Goal: Task Accomplishment & Management: Complete application form

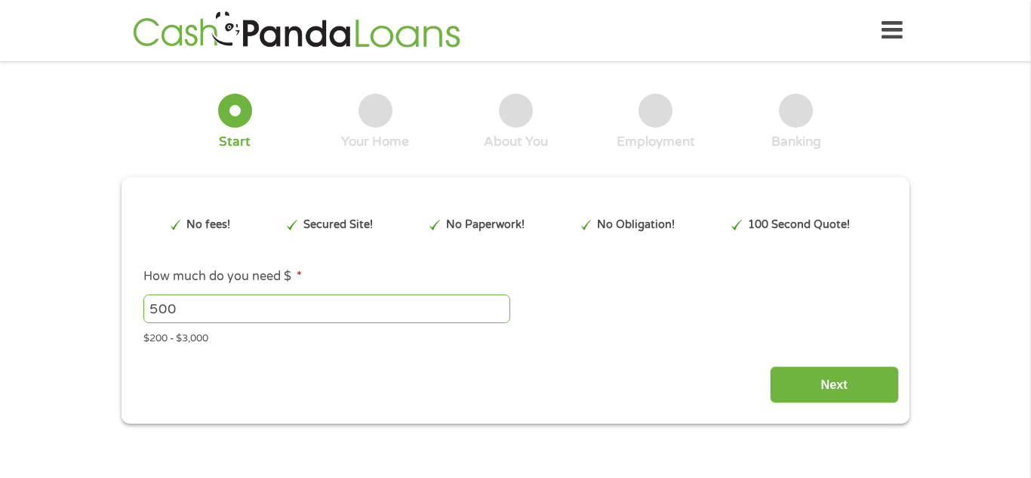
type input "Cj0KCQjwrc7GBhCfARIsAHGcW5UWvJD2ItAyqxLqCarU_RpZFxaLjUI2CWWg6RD_22EkxwWMOb0dv1I…"
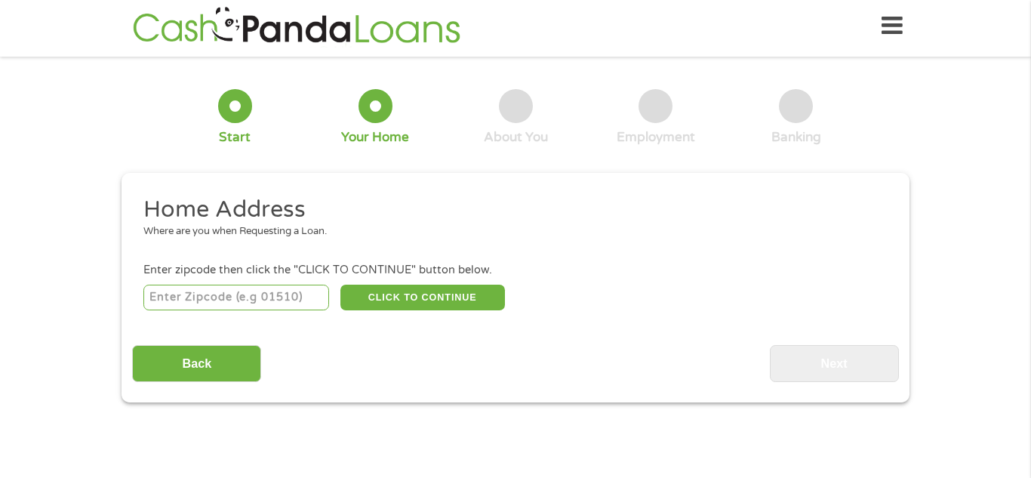
click at [319, 305] on input "number" at bounding box center [236, 298] width 187 height 26
type input "81101"
click at [408, 288] on button "CLICK TO CONTINUE" at bounding box center [423, 298] width 165 height 26
type input "81101"
type input "Alamosa"
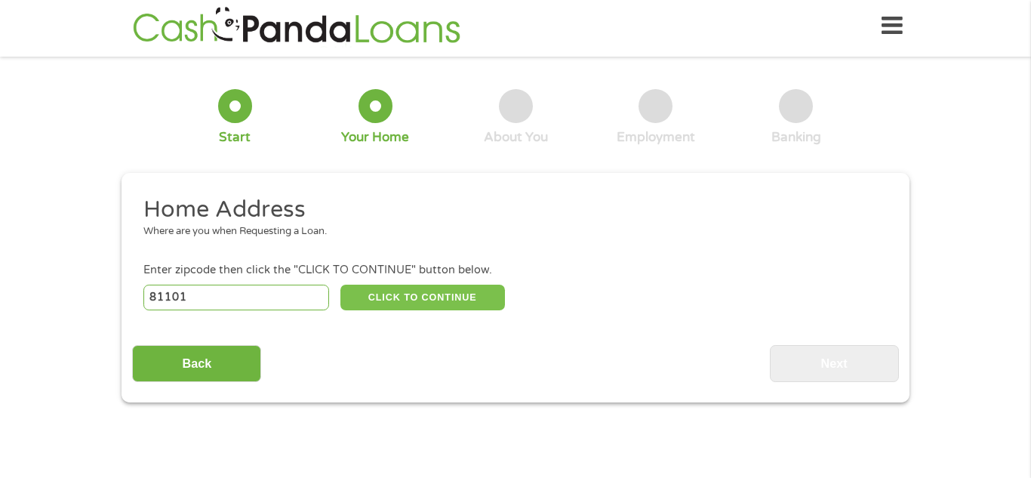
select select "[US_STATE]"
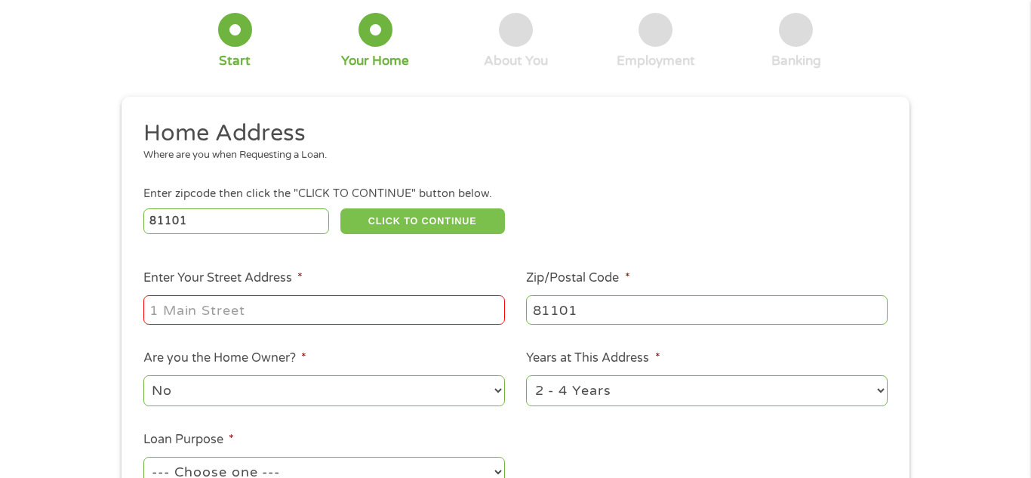
scroll to position [90, 0]
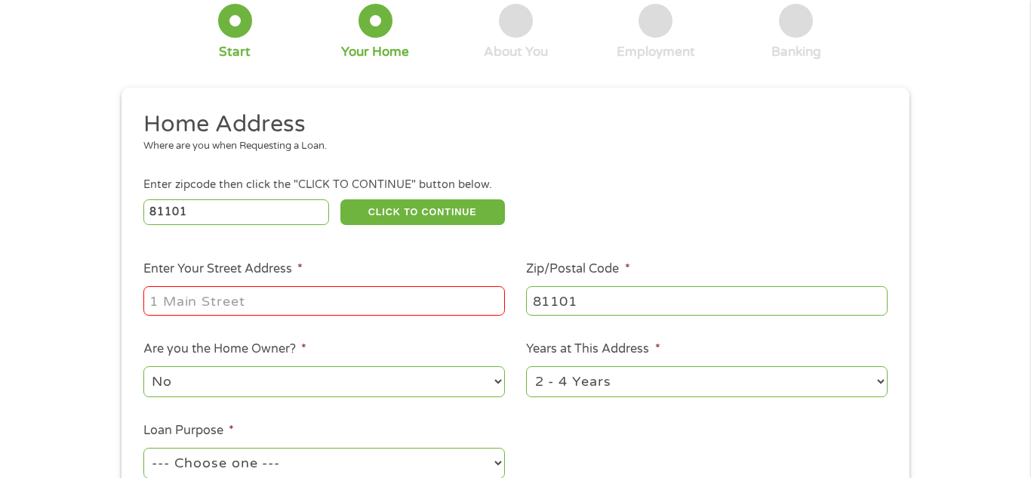
click at [408, 295] on input "Enter Your Street Address *" at bounding box center [324, 300] width 362 height 29
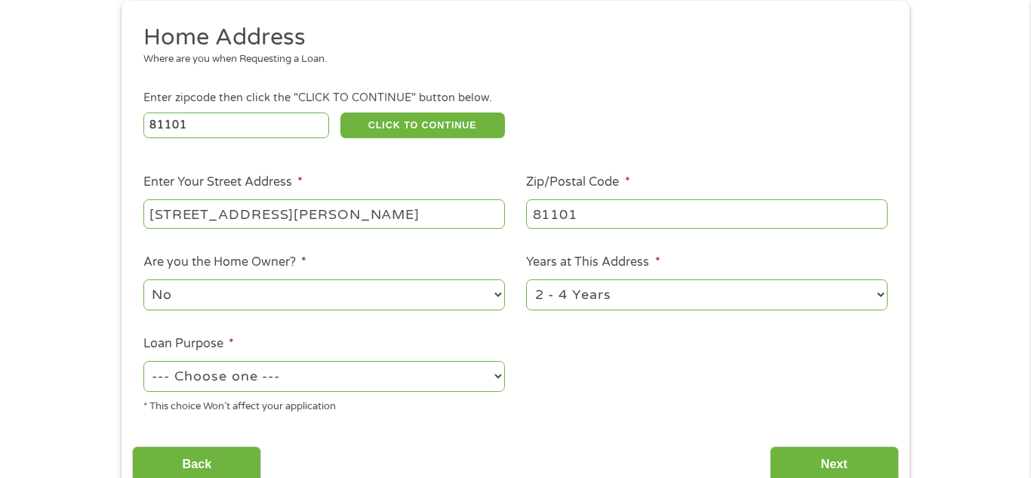
scroll to position [211, 0]
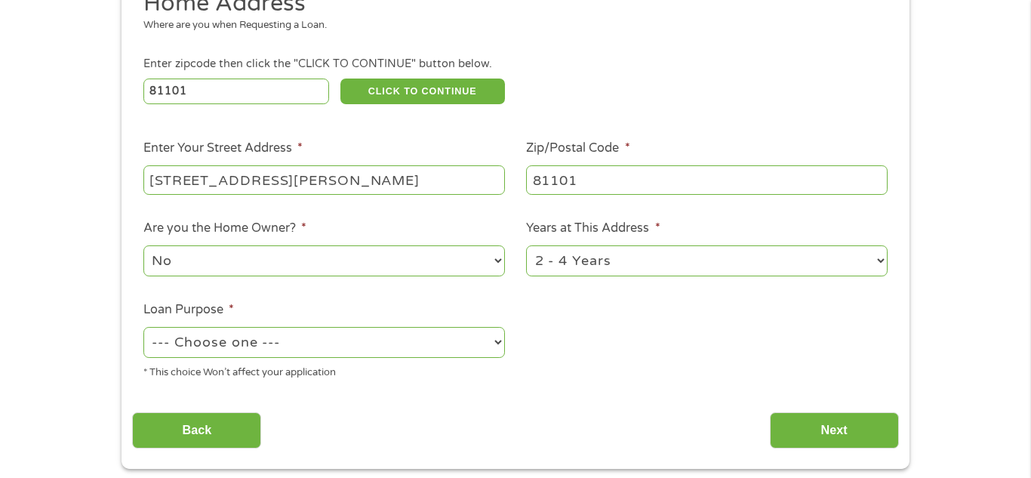
type input "[STREET_ADDRESS][PERSON_NAME]"
click at [458, 338] on select "--- Choose one --- Pay Bills Debt Consolidation Home Improvement Major Purchase…" at bounding box center [324, 342] width 362 height 31
select select "medicalexpenses"
click at [143, 328] on select "--- Choose one --- Pay Bills Debt Consolidation Home Improvement Major Purchase…" at bounding box center [324, 342] width 362 height 31
click at [797, 435] on input "Next" at bounding box center [834, 430] width 129 height 37
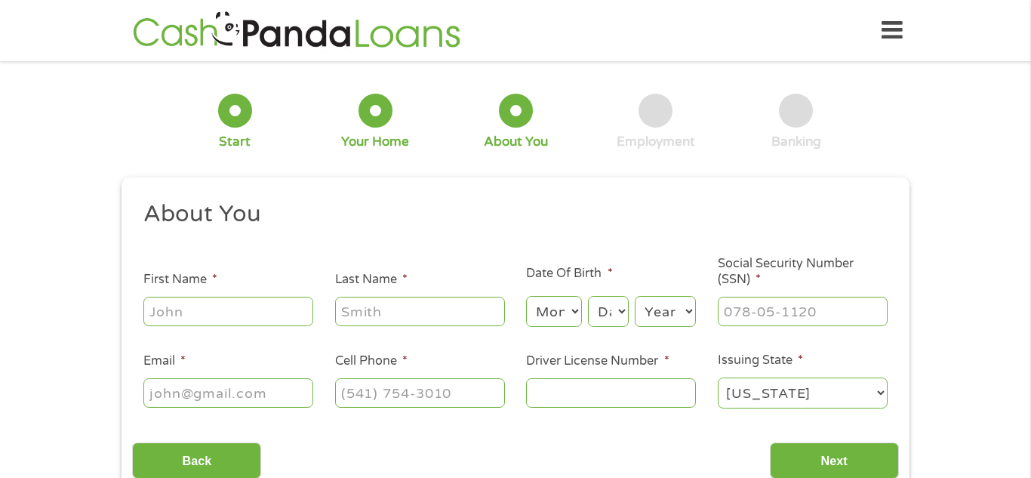
scroll to position [0, 0]
click at [250, 316] on input "First Name *" at bounding box center [228, 311] width 170 height 29
type input "melody"
click at [350, 314] on input "Last Name *" at bounding box center [420, 311] width 170 height 29
type input "[PERSON_NAME]"
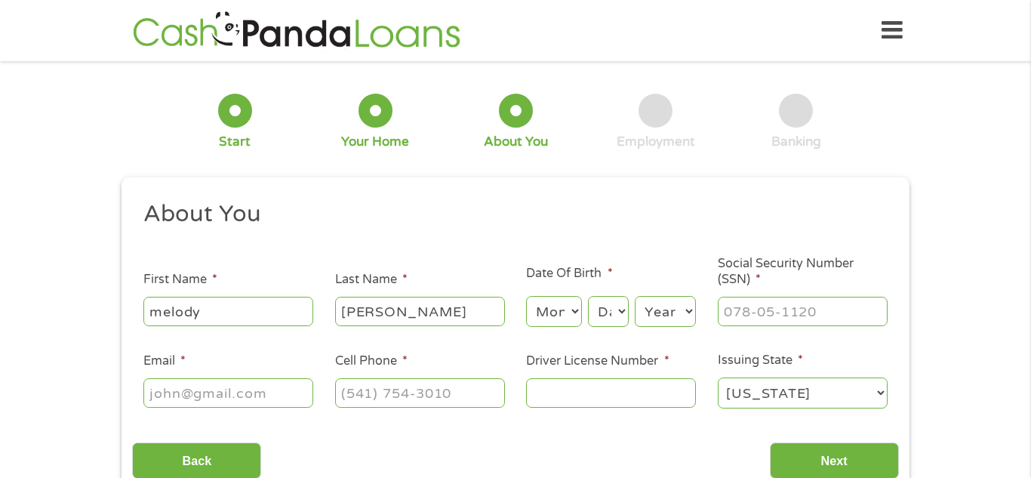
click at [538, 319] on select "Month 1 2 3 4 5 6 7 8 9 10 11 12" at bounding box center [553, 311] width 55 height 31
select select "12"
click at [526, 296] on select "Month 1 2 3 4 5 6 7 8 9 10 11 12" at bounding box center [553, 311] width 55 height 31
click at [621, 309] on select "Day 1 2 3 4 5 6 7 8 9 10 11 12 13 14 15 16 17 18 19 20 21 22 23 24 25 26 27 28 …" at bounding box center [608, 311] width 41 height 31
select select "28"
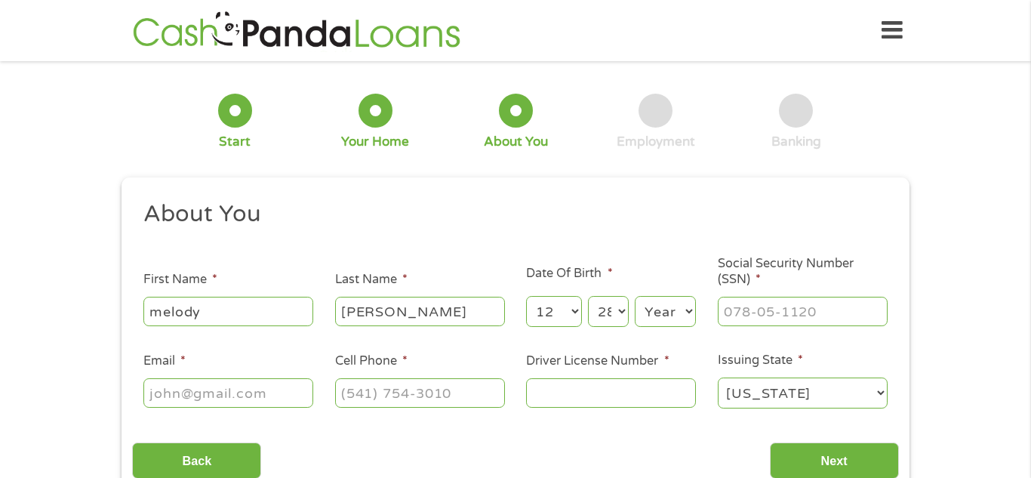
click at [588, 296] on select "Day 1 2 3 4 5 6 7 8 9 10 11 12 13 14 15 16 17 18 19 20 21 22 23 24 25 26 27 28 …" at bounding box center [608, 311] width 41 height 31
click at [665, 316] on select "Year [DATE] 2006 2005 2004 2003 2002 2001 2000 1999 1998 1997 1996 1995 1994 19…" at bounding box center [665, 311] width 61 height 31
select select "2003"
click at [635, 296] on select "Year [DATE] 2006 2005 2004 2003 2002 2001 2000 1999 1998 1997 1996 1995 1994 19…" at bounding box center [665, 311] width 61 height 31
click at [784, 318] on input "Social Security Number (SSN) *" at bounding box center [803, 311] width 170 height 29
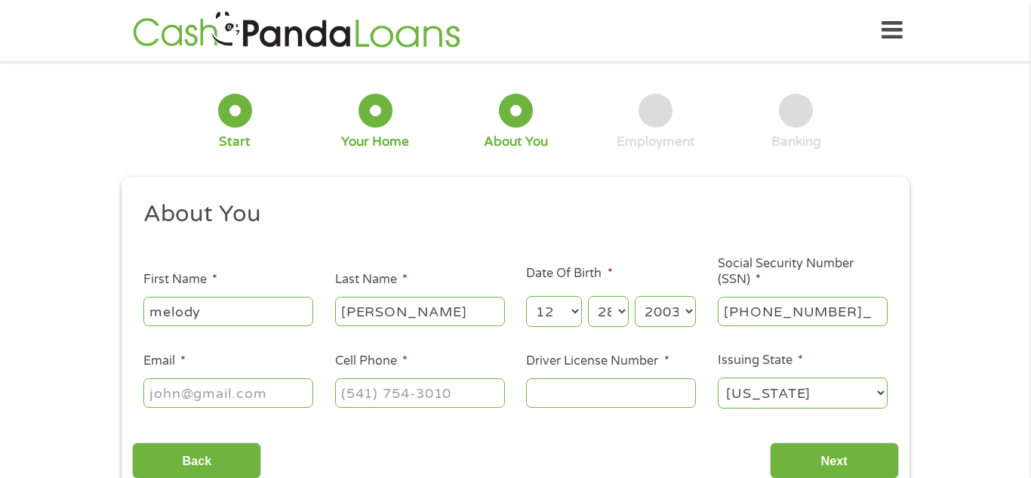
type input "653-50-7801"
click at [280, 401] on input "Email *" at bounding box center [228, 392] width 170 height 29
type input "[EMAIL_ADDRESS][DOMAIN_NAME]"
click at [468, 406] on input "[PHONE_NUMBER]" at bounding box center [420, 392] width 170 height 29
type input "[PHONE_NUMBER]"
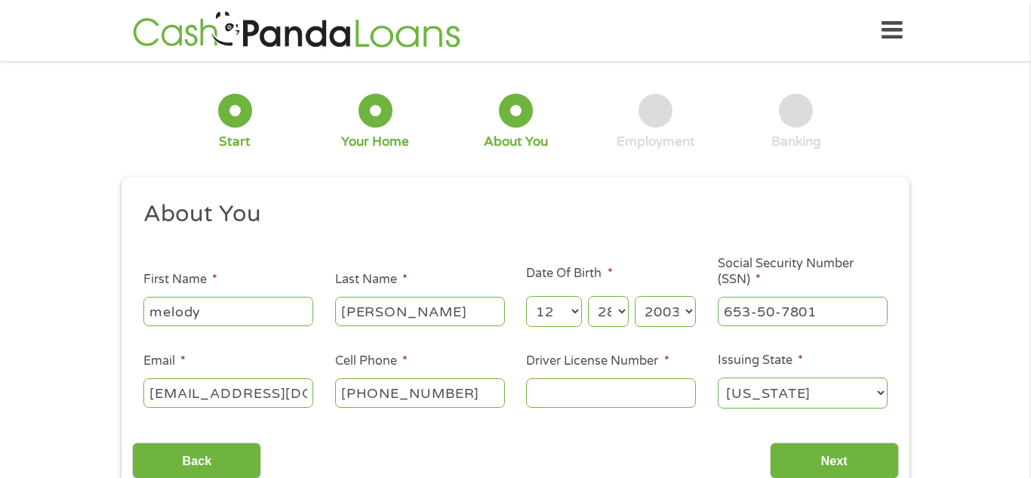
click at [647, 392] on input "Driver License Number *" at bounding box center [611, 392] width 170 height 29
type input "171268464"
click at [871, 467] on input "Next" at bounding box center [834, 460] width 129 height 37
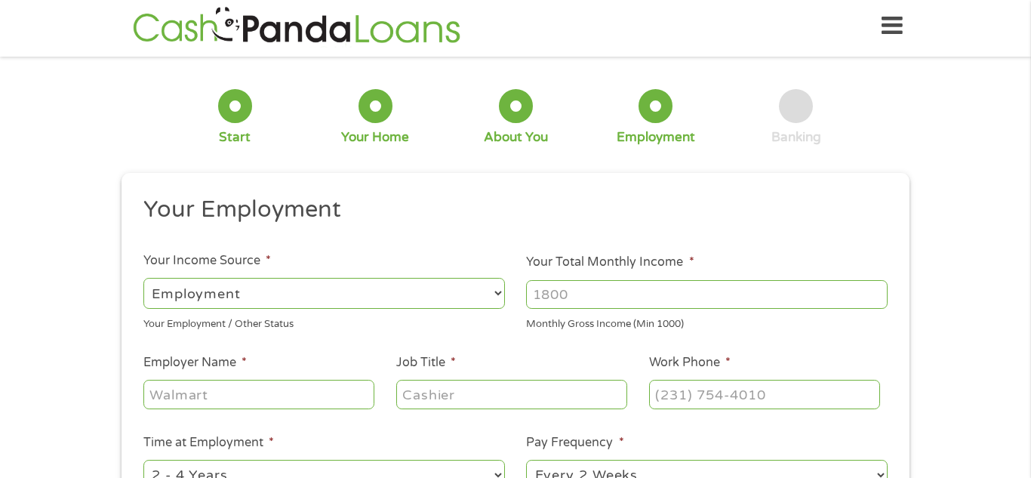
click at [498, 293] on select "--- Choose one --- Employment [DEMOGRAPHIC_DATA] Benefits" at bounding box center [324, 293] width 362 height 31
select select "benefits"
click at [143, 278] on select "--- Choose one --- Employment [DEMOGRAPHIC_DATA] Benefits" at bounding box center [324, 293] width 362 height 31
type input "Other"
type input "[PHONE_NUMBER]"
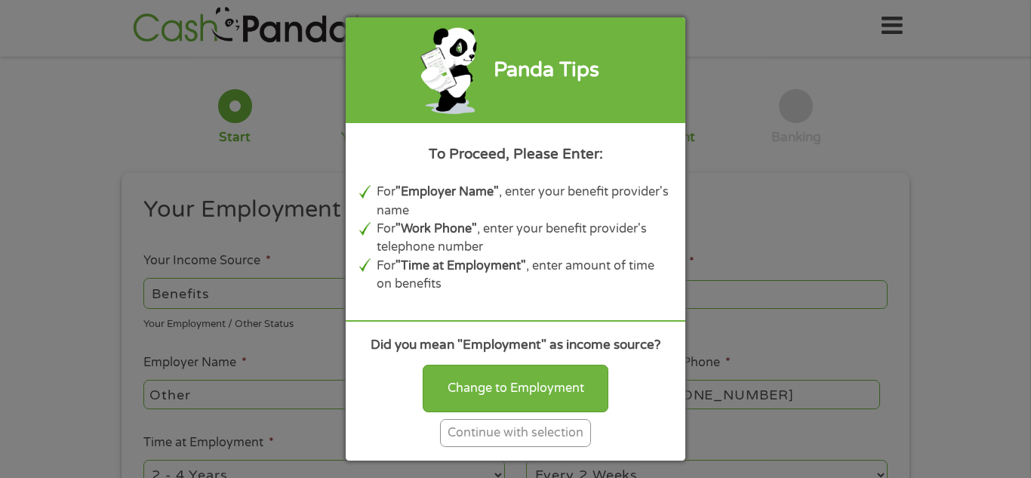
click at [544, 430] on div "Continue with selection" at bounding box center [515, 433] width 151 height 28
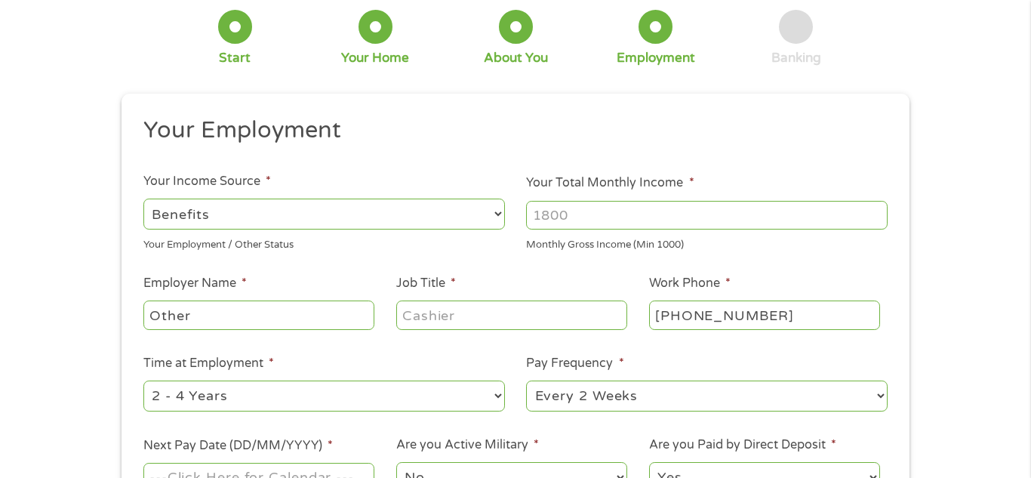
scroll to position [86, 0]
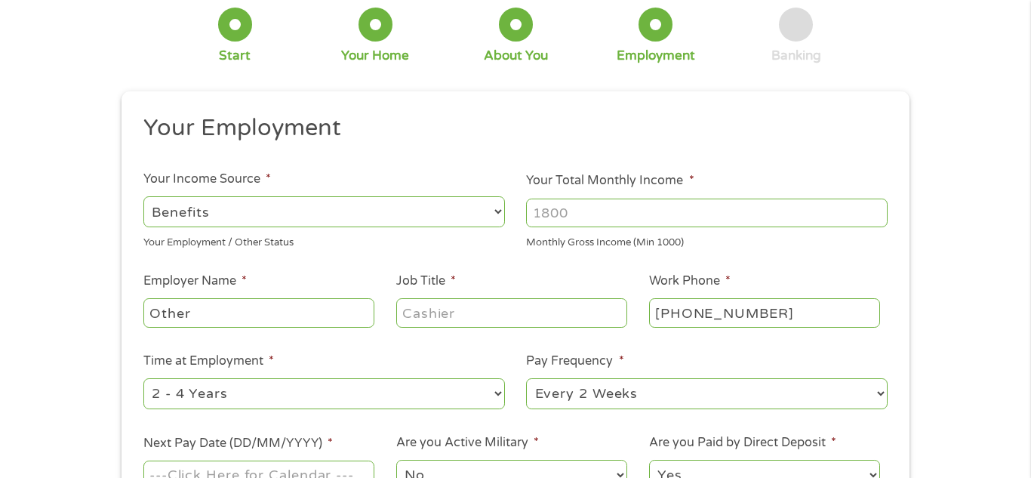
click at [604, 214] on input "Your Total Monthly Income *" at bounding box center [707, 213] width 362 height 29
type input "24"
click at [326, 313] on input "Other" at bounding box center [258, 312] width 231 height 29
type input "O"
type input "ebt"
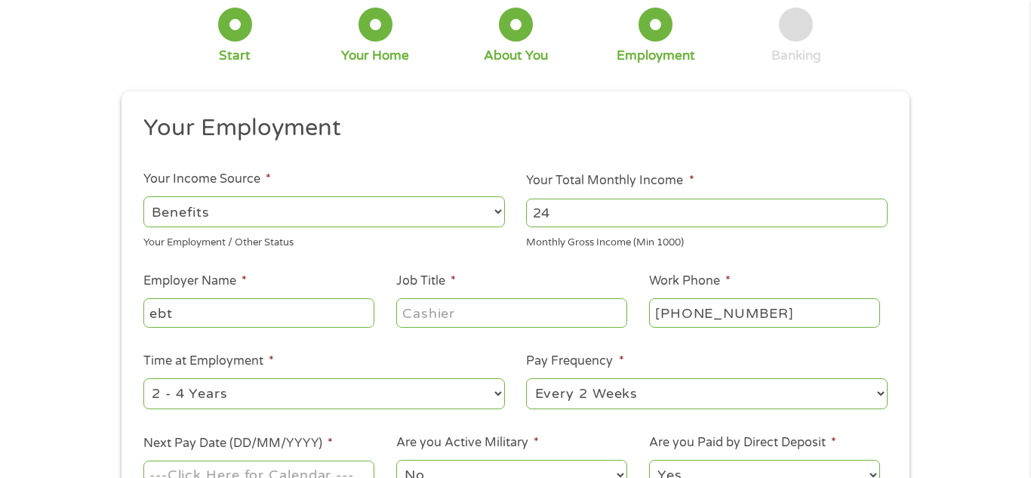
click at [442, 322] on input "Job Title *" at bounding box center [511, 312] width 231 height 29
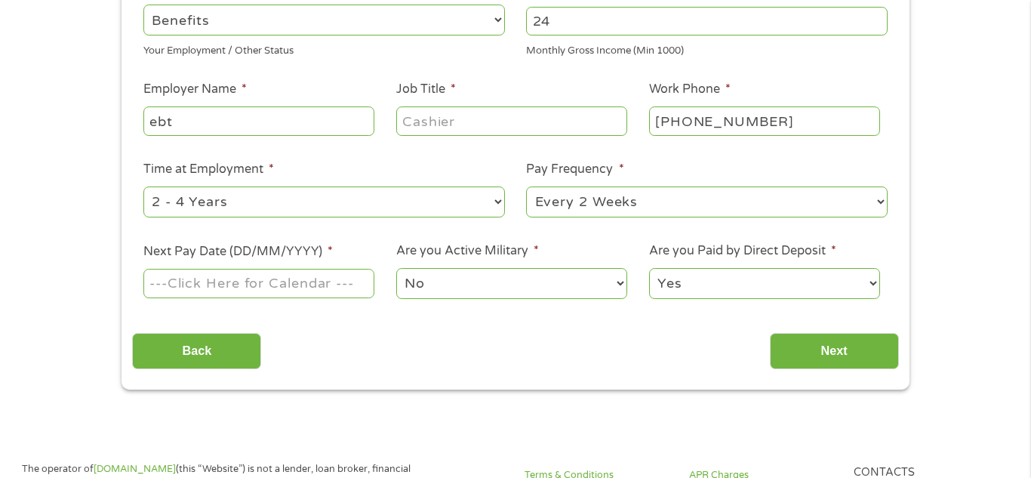
scroll to position [281, 0]
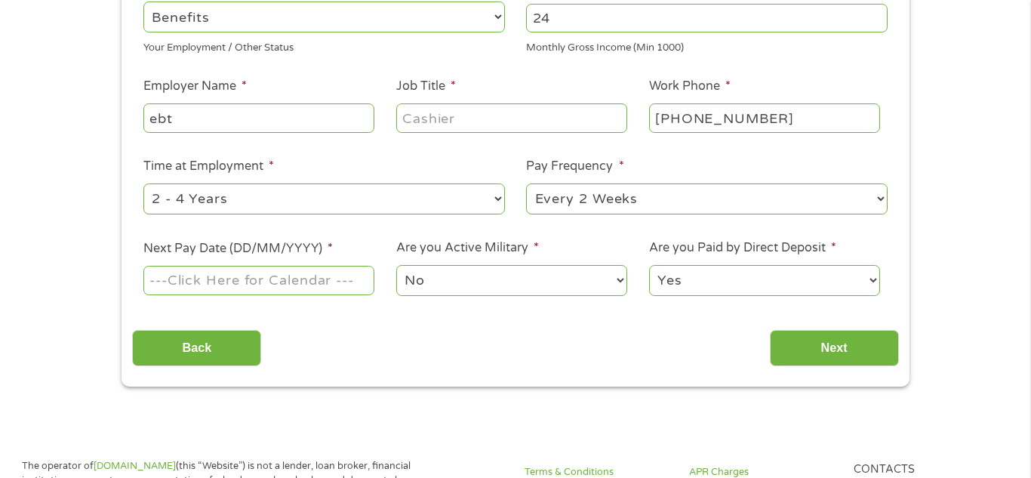
click at [654, 202] on select "--- Choose one --- Every 2 Weeks Every Week Monthly Semi-Monthly" at bounding box center [707, 198] width 362 height 31
select select "monthly"
click at [526, 183] on select "--- Choose one --- Every 2 Weeks Every Week Monthly Semi-Monthly" at bounding box center [707, 198] width 362 height 31
click at [309, 282] on input "Next Pay Date (DD/MM/YYYY) *" at bounding box center [258, 280] width 231 height 29
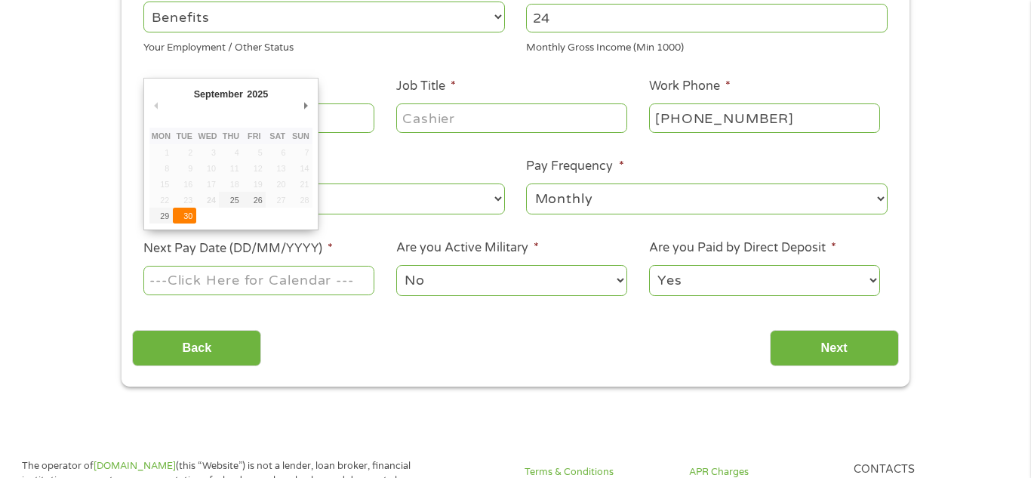
type input "[DATE]"
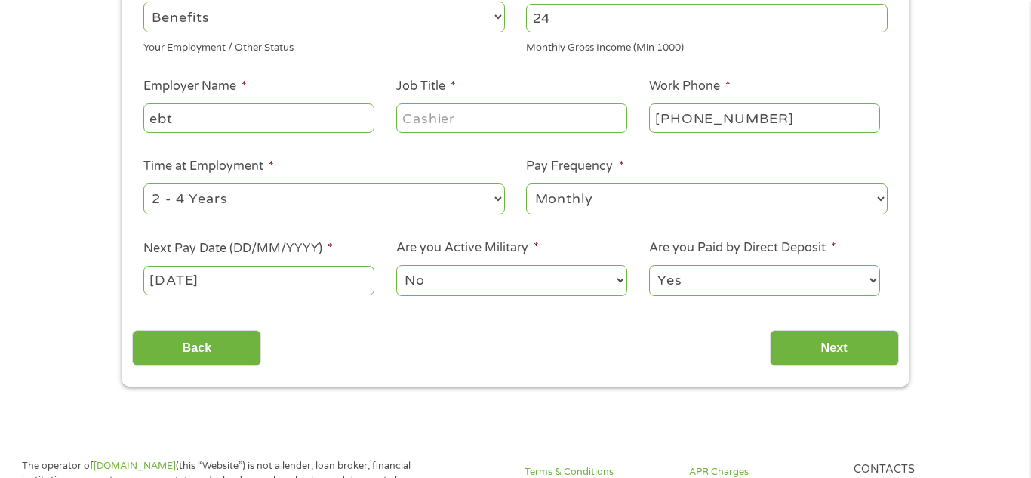
click at [790, 292] on select "Yes No" at bounding box center [764, 280] width 231 height 31
select select "0"
click at [649, 265] on select "Yes No" at bounding box center [764, 280] width 231 height 31
click at [809, 350] on input "Next" at bounding box center [834, 348] width 129 height 37
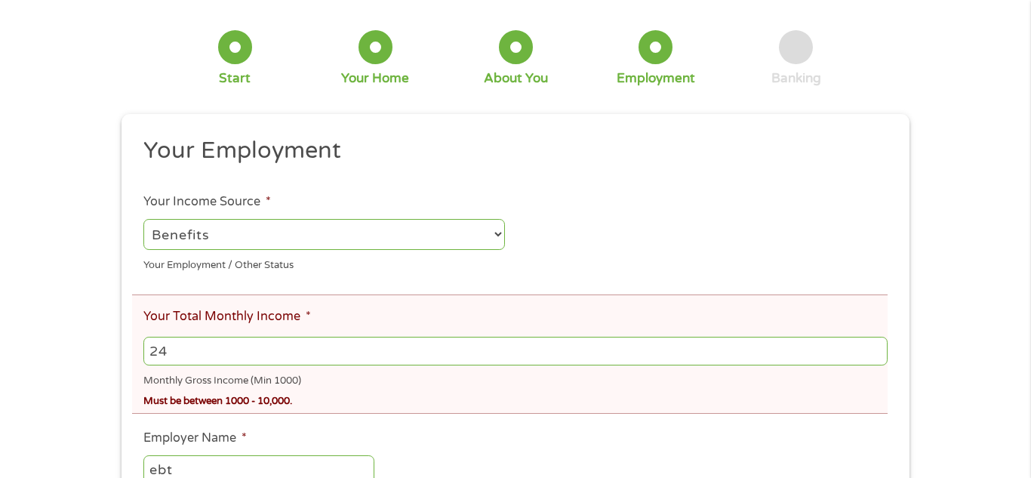
scroll to position [122, 0]
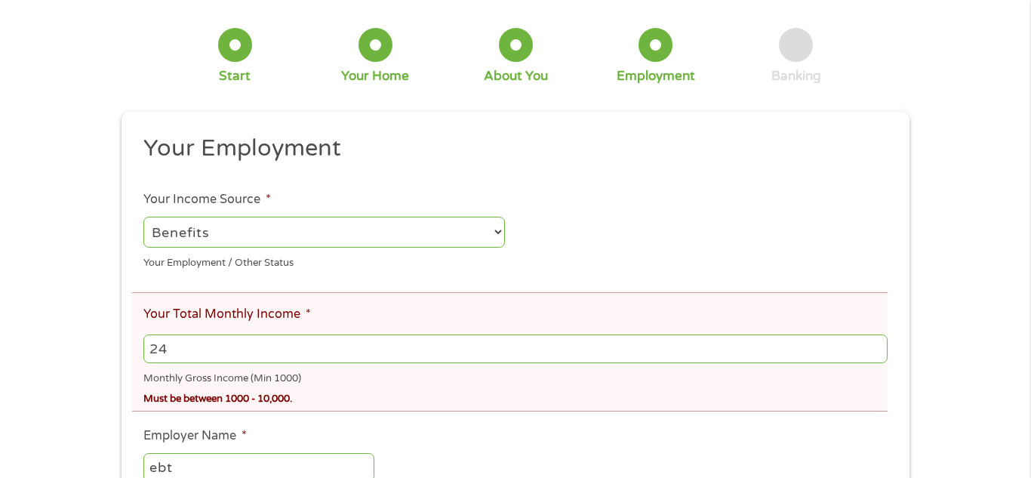
click at [543, 345] on input "24" at bounding box center [515, 348] width 744 height 29
type input "2"
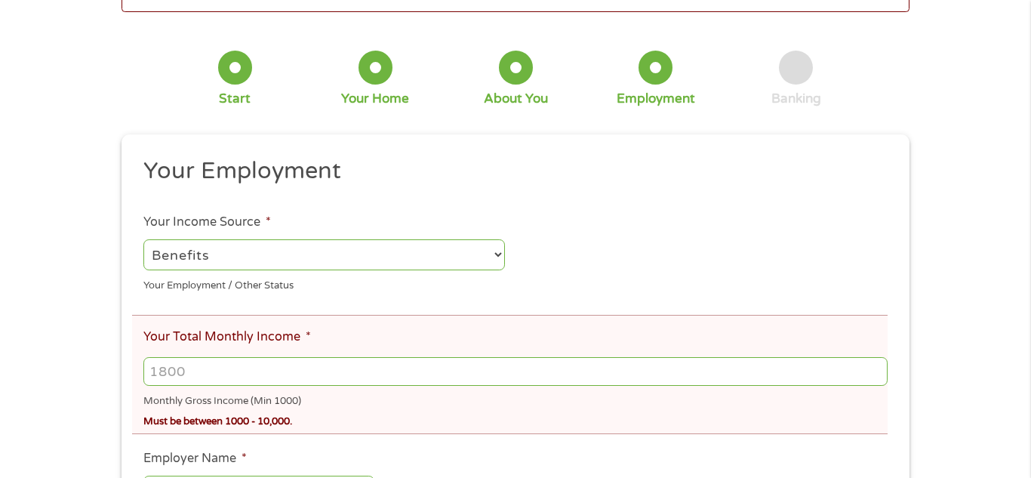
scroll to position [0, 0]
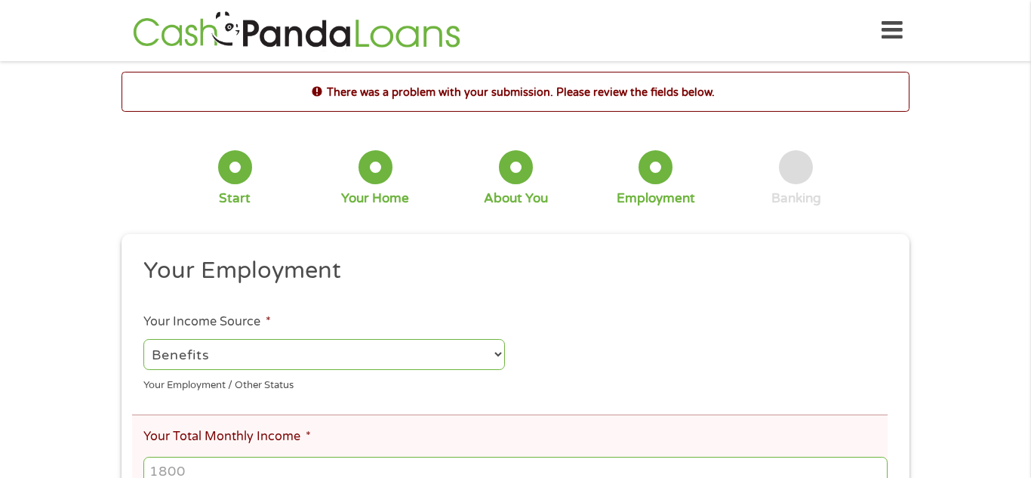
click at [403, 344] on select "--- Choose one --- Employment [DEMOGRAPHIC_DATA] Benefits" at bounding box center [324, 354] width 362 height 31
select select "selfEmployed"
click at [143, 339] on select "--- Choose one --- Employment [DEMOGRAPHIC_DATA] Benefits" at bounding box center [324, 354] width 362 height 31
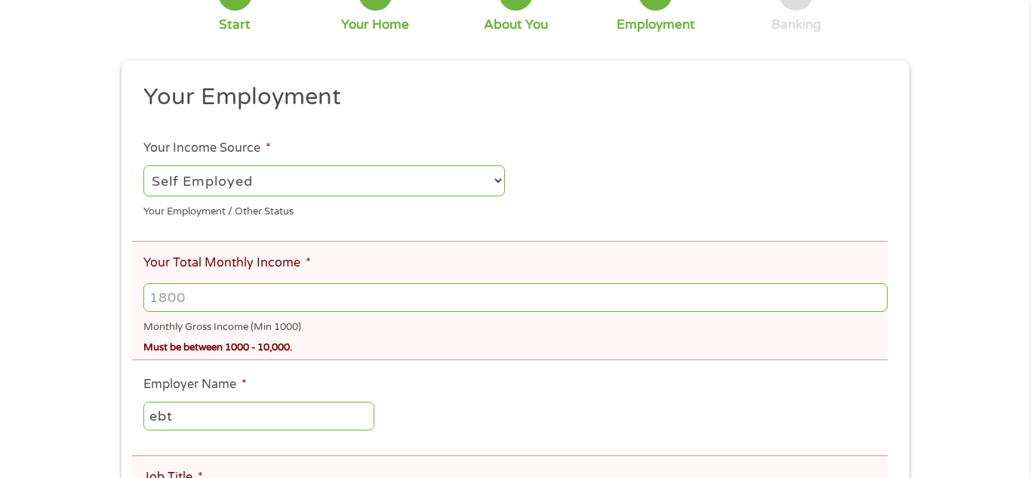
scroll to position [177, 0]
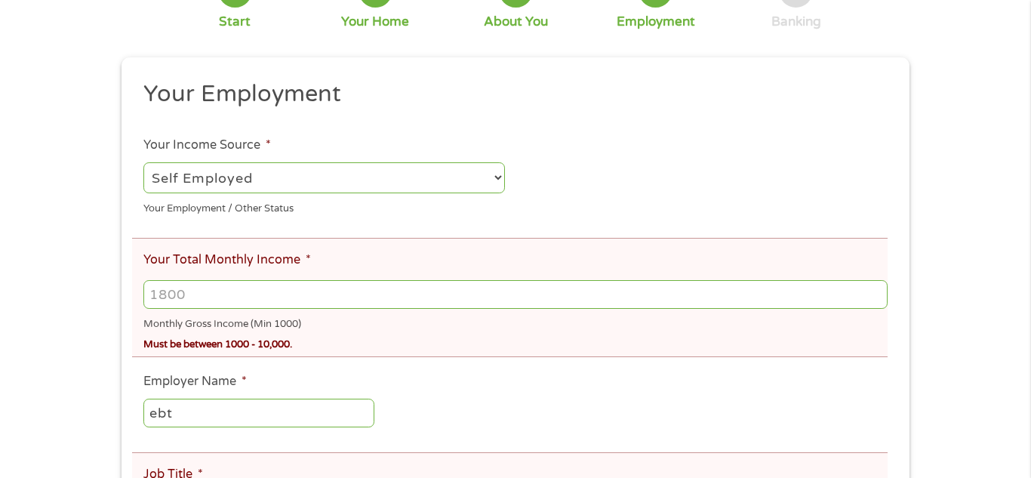
click at [463, 298] on input "Your Total Monthly Income *" at bounding box center [515, 294] width 744 height 29
type input "1800"
click at [308, 401] on input "ebt" at bounding box center [258, 413] width 231 height 29
type input "e"
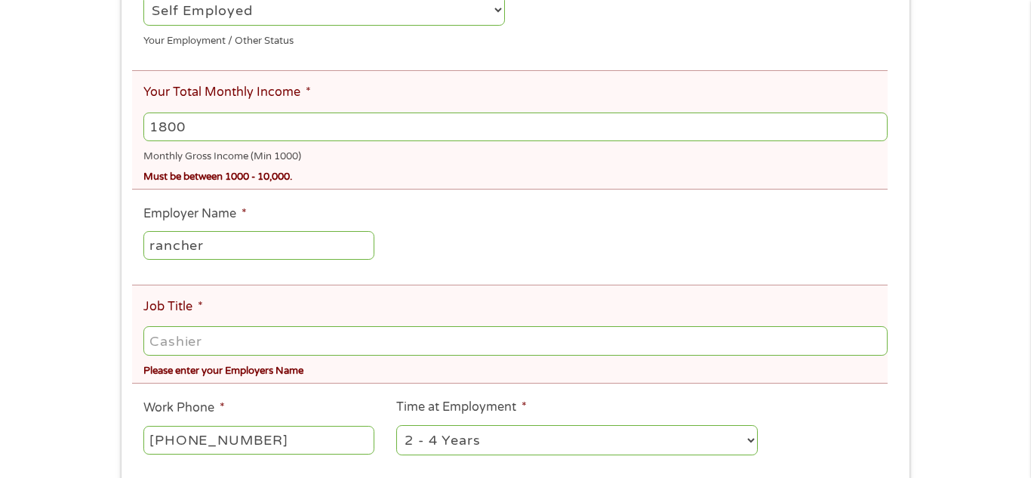
scroll to position [349, 0]
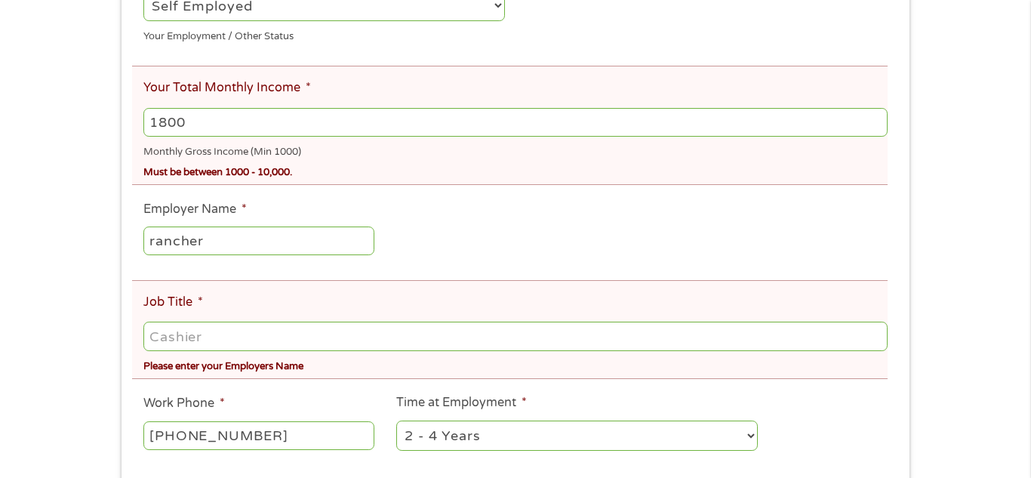
type input "rancher"
click at [300, 337] on input "Job Title *" at bounding box center [515, 336] width 744 height 29
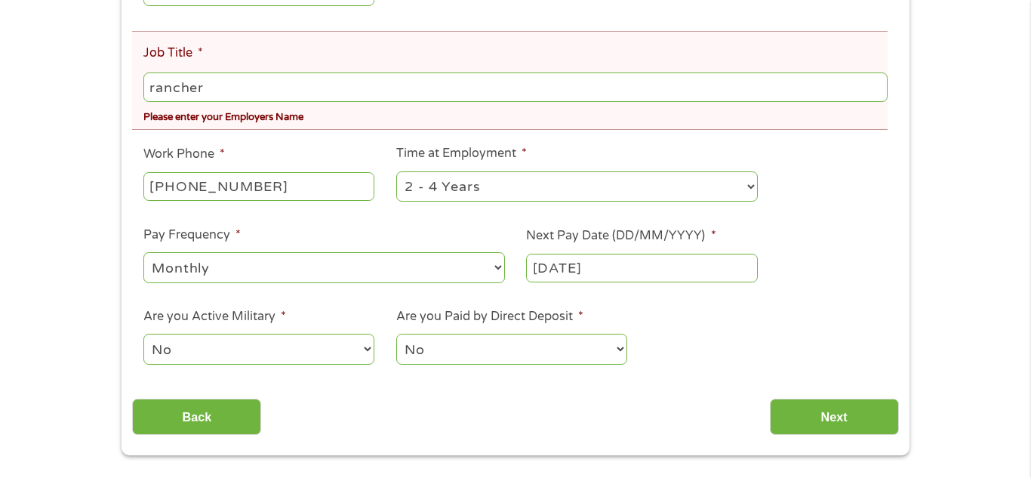
scroll to position [599, 0]
type input "rancher"
click at [412, 272] on select "--- Choose one --- Every 2 Weeks Every Week Monthly Semi-Monthly" at bounding box center [324, 266] width 362 height 31
select select "weekly"
click at [143, 251] on select "--- Choose one --- Every 2 Weeks Every Week Monthly Semi-Monthly" at bounding box center [324, 266] width 362 height 31
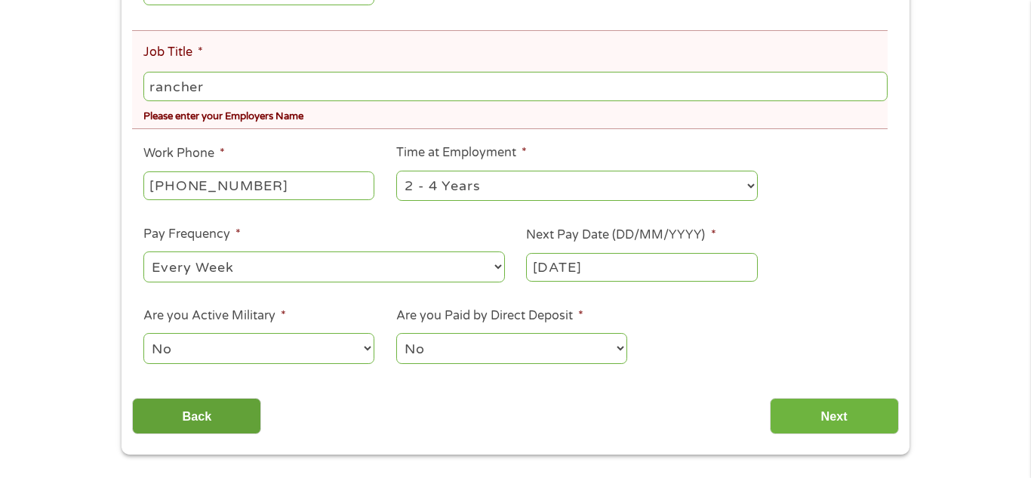
click at [242, 412] on input "Back" at bounding box center [196, 416] width 129 height 37
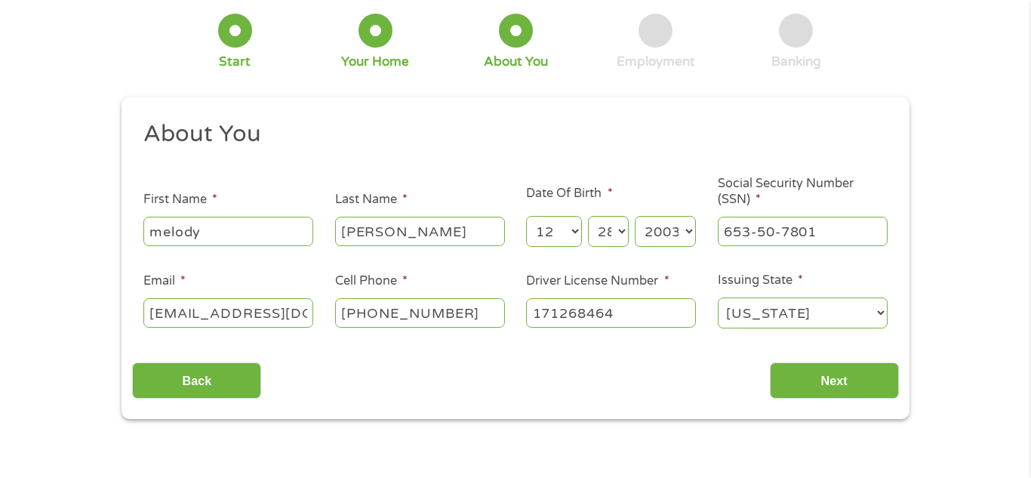
scroll to position [0, 0]
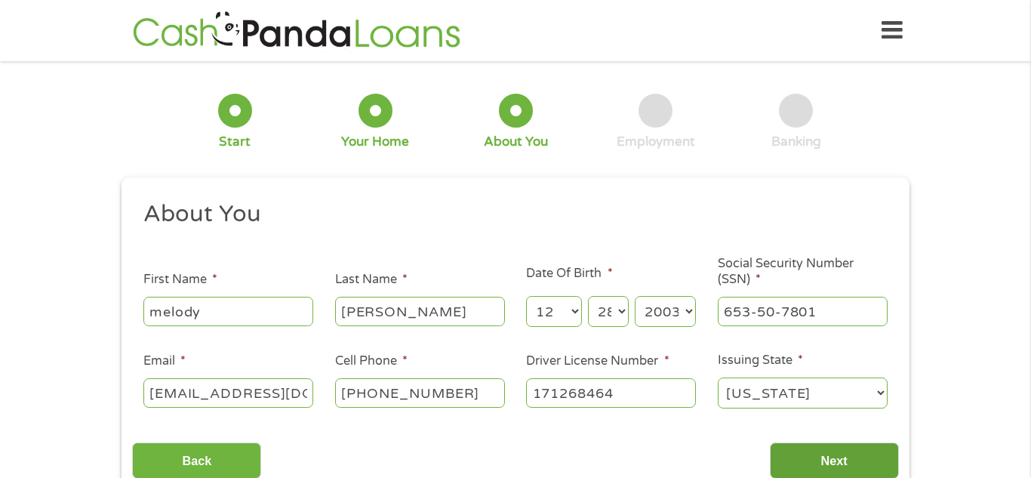
click at [834, 464] on input "Next" at bounding box center [834, 460] width 129 height 37
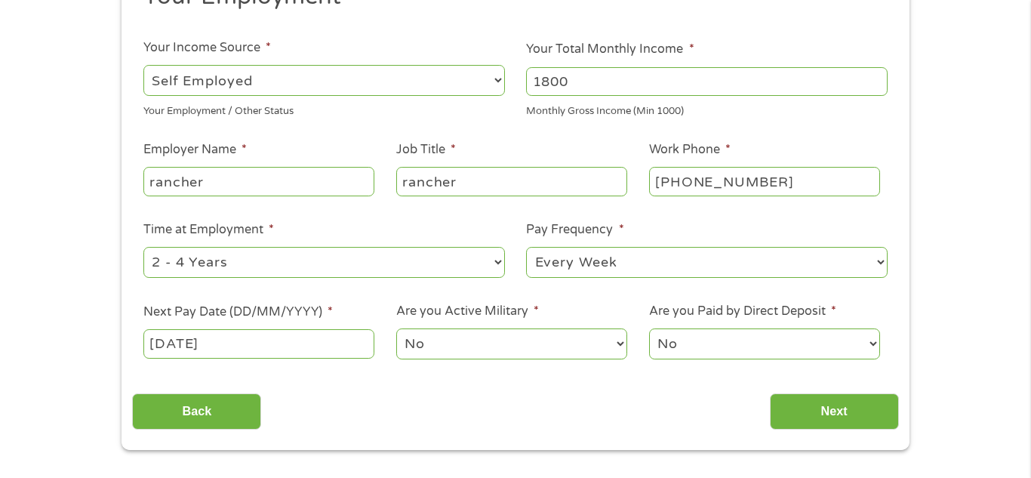
scroll to position [220, 0]
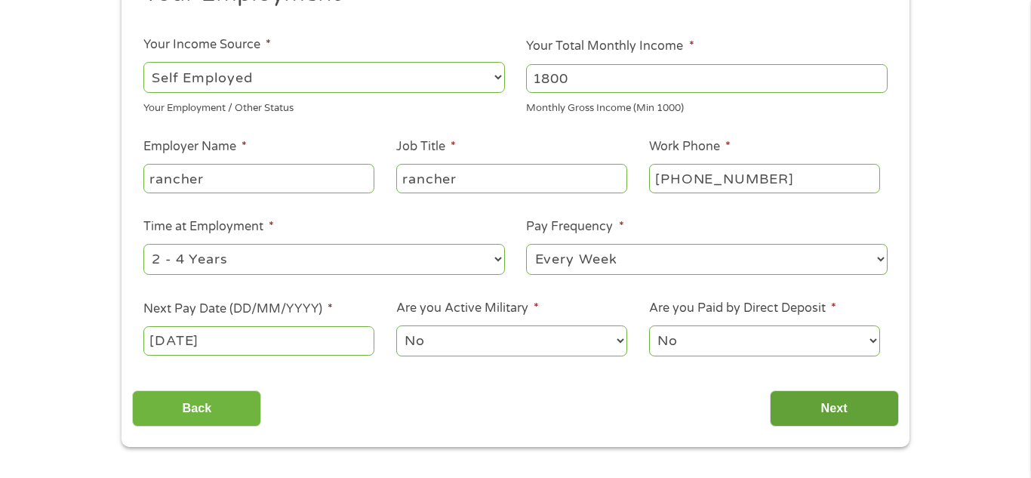
click at [808, 412] on input "Next" at bounding box center [834, 408] width 129 height 37
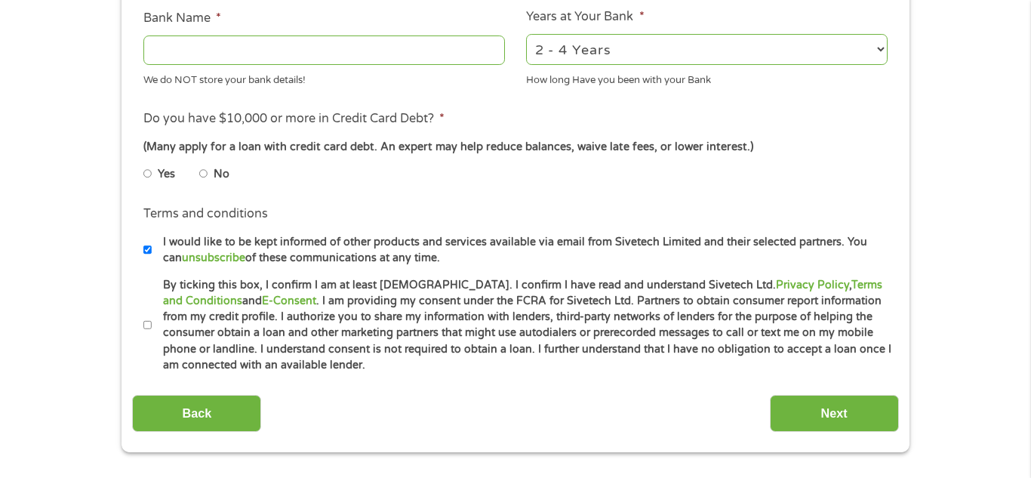
scroll to position [580, 0]
